Goal: Task Accomplishment & Management: Use online tool/utility

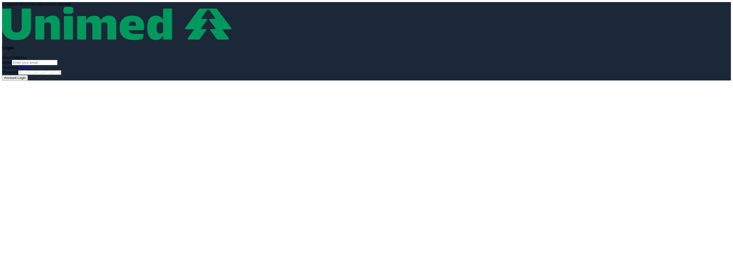
type input "[EMAIL_ADDRESS][PERSON_NAME][DOMAIN_NAME]"
click at [22, 79] on button "Account Login" at bounding box center [15, 77] width 26 height 5
